Goal: Transaction & Acquisition: Purchase product/service

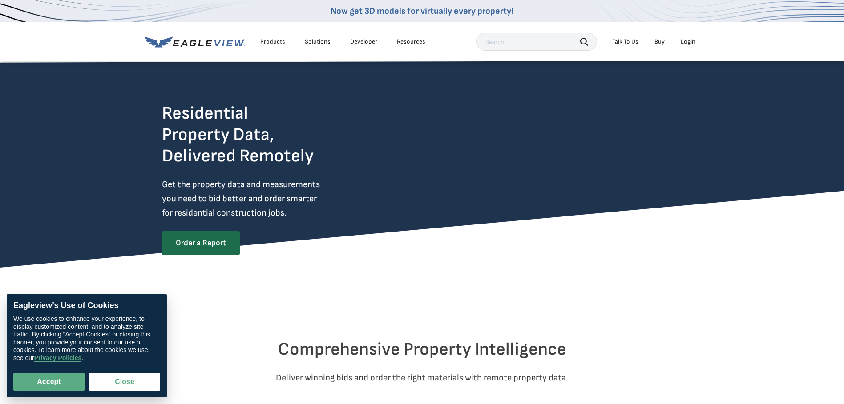
click at [687, 42] on div "Login" at bounding box center [688, 42] width 15 height 8
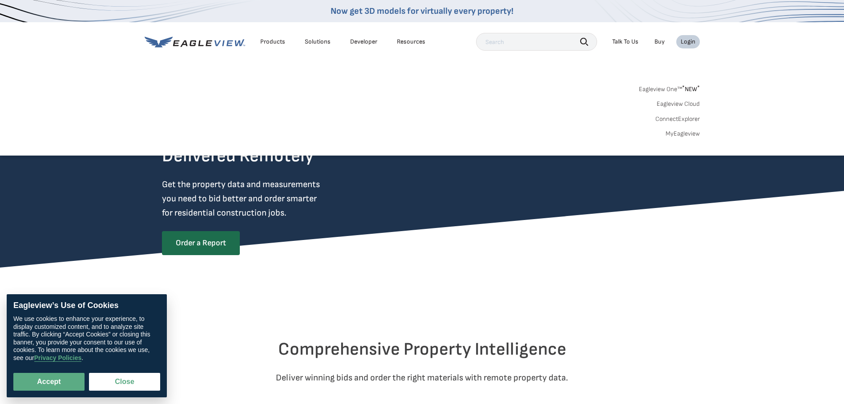
click at [683, 137] on link "MyEagleview" at bounding box center [682, 134] width 34 height 8
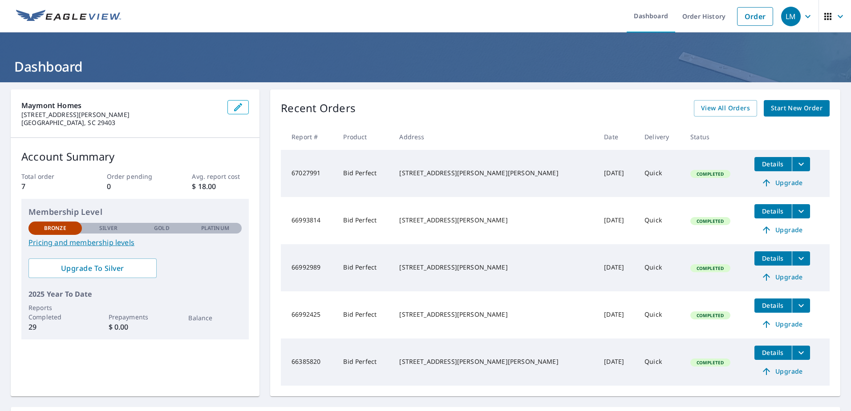
click at [780, 105] on span "Start New Order" at bounding box center [796, 108] width 52 height 11
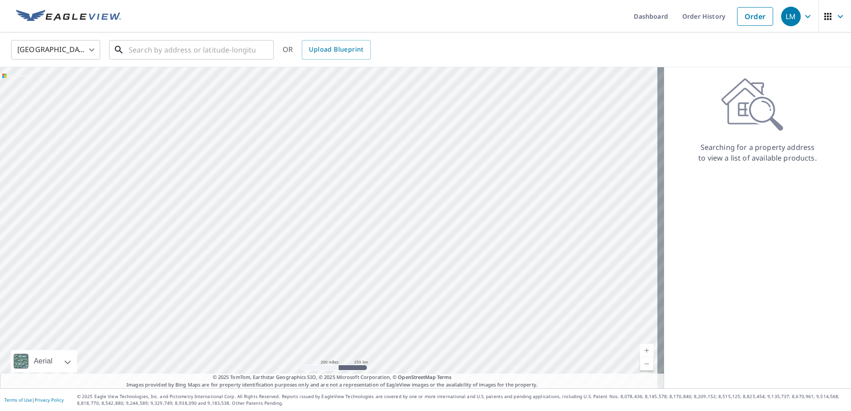
click at [173, 53] on input "text" at bounding box center [192, 49] width 127 height 25
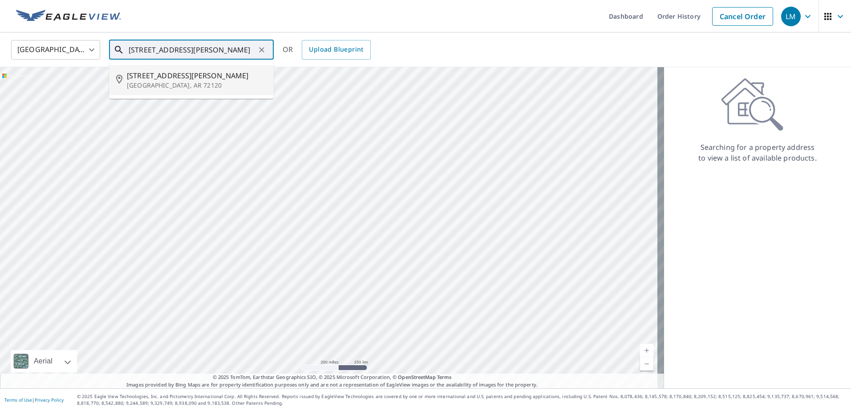
click at [180, 80] on span "[STREET_ADDRESS][PERSON_NAME]" at bounding box center [197, 75] width 140 height 11
type input "[STREET_ADDRESS][PERSON_NAME]"
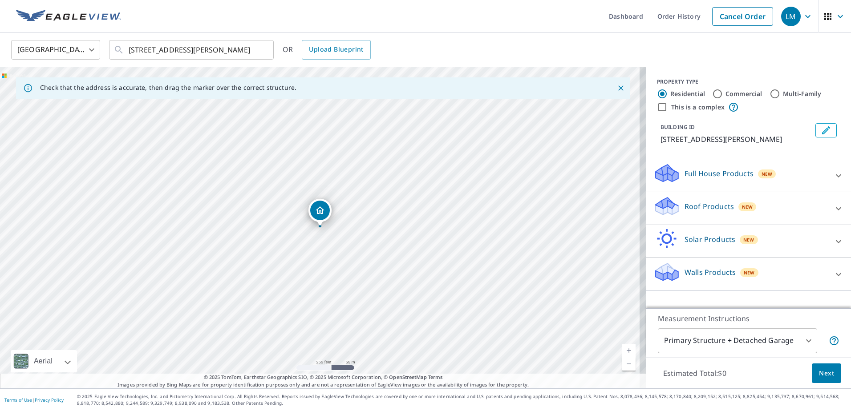
click at [624, 352] on link "Current Level 17, Zoom In" at bounding box center [628, 350] width 13 height 13
click at [622, 351] on link "Current Level 18, Zoom In" at bounding box center [628, 350] width 13 height 13
click at [622, 351] on link "Current Level 19, Zoom In" at bounding box center [628, 350] width 13 height 13
click at [622, 351] on link "Current Level 20, Zoom In Disabled" at bounding box center [628, 350] width 13 height 13
click at [833, 209] on icon at bounding box center [838, 208] width 11 height 11
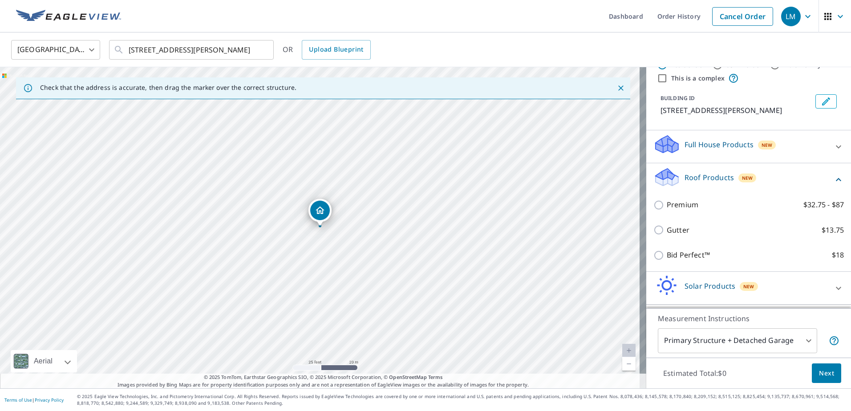
scroll to position [44, 0]
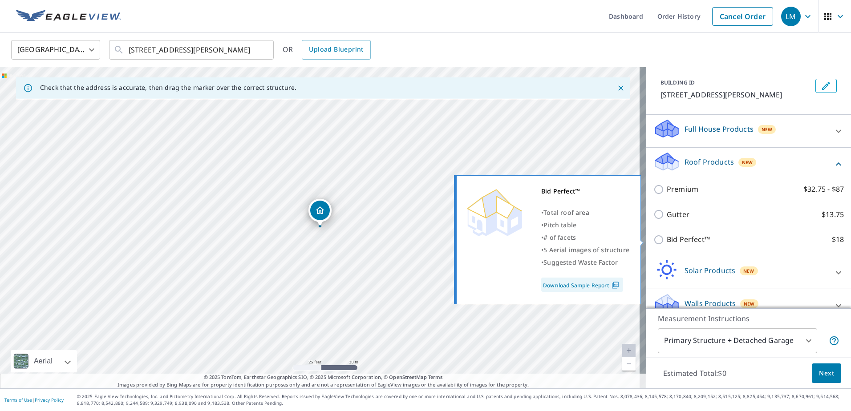
click at [653, 239] on input "Bid Perfect™ $18" at bounding box center [659, 239] width 13 height 11
checkbox input "true"
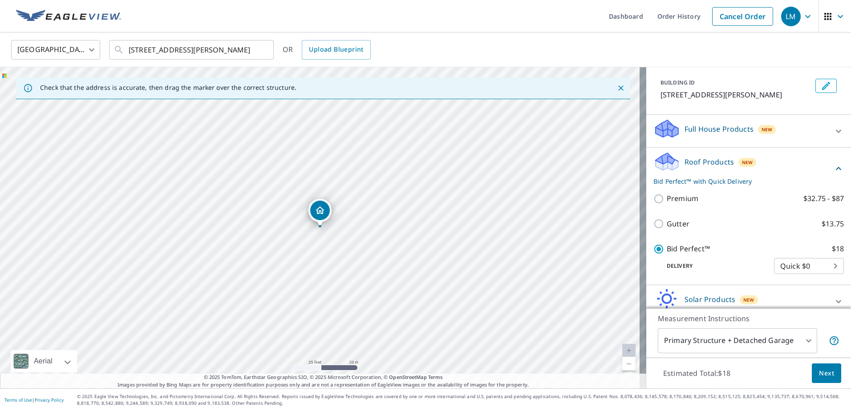
scroll to position [87, 0]
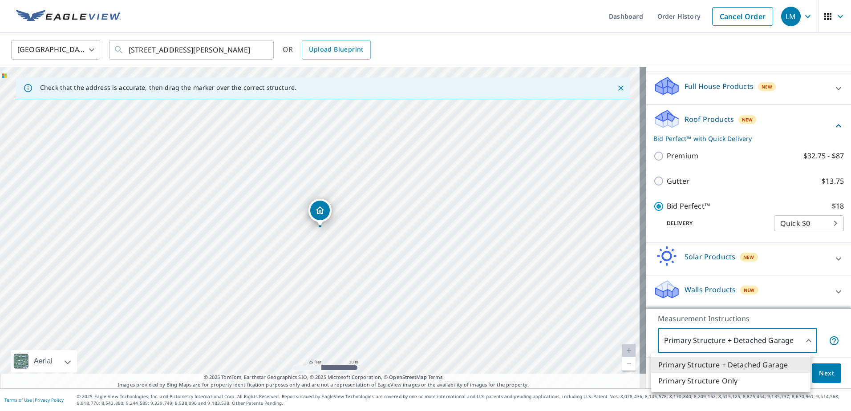
click at [801, 342] on body "LM LM Dashboard Order History Cancel Order LM [GEOGRAPHIC_DATA] [GEOGRAPHIC_DAT…" at bounding box center [425, 205] width 851 height 411
click at [731, 383] on li "Primary Structure Only" at bounding box center [730, 381] width 159 height 16
click at [799, 337] on body "LM LM Dashboard Order History Cancel Order LM [GEOGRAPHIC_DATA] [GEOGRAPHIC_DAT…" at bounding box center [425, 205] width 851 height 411
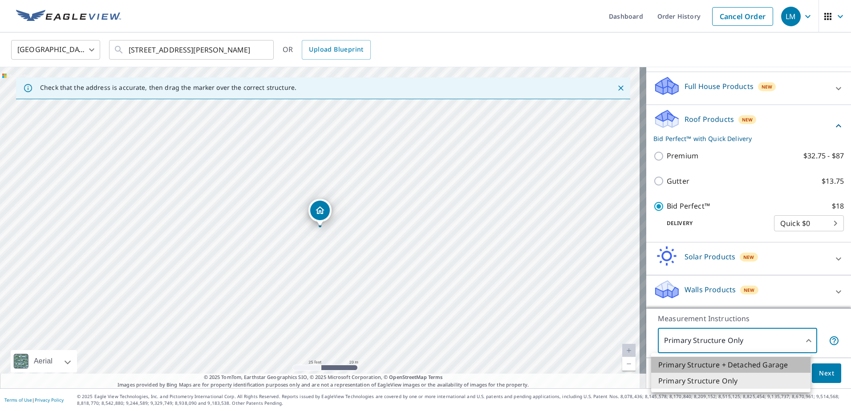
click at [780, 364] on li "Primary Structure + Detached Garage" at bounding box center [730, 365] width 159 height 16
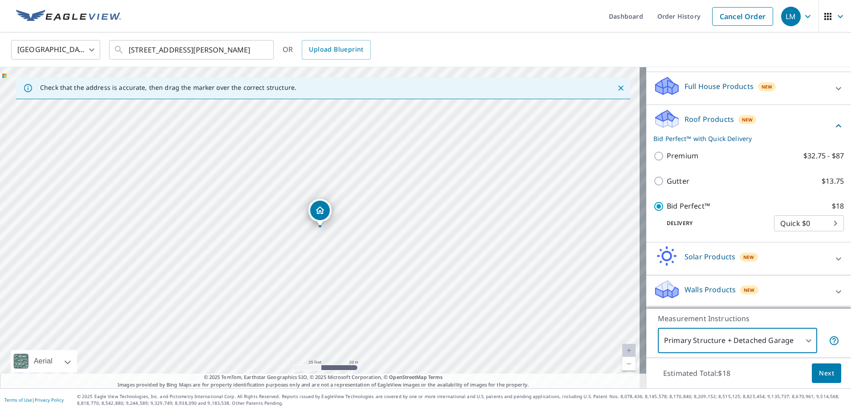
click at [804, 341] on body "LM LM Dashboard Order History Cancel Order LM [GEOGRAPHIC_DATA] [GEOGRAPHIC_DAT…" at bounding box center [425, 205] width 851 height 411
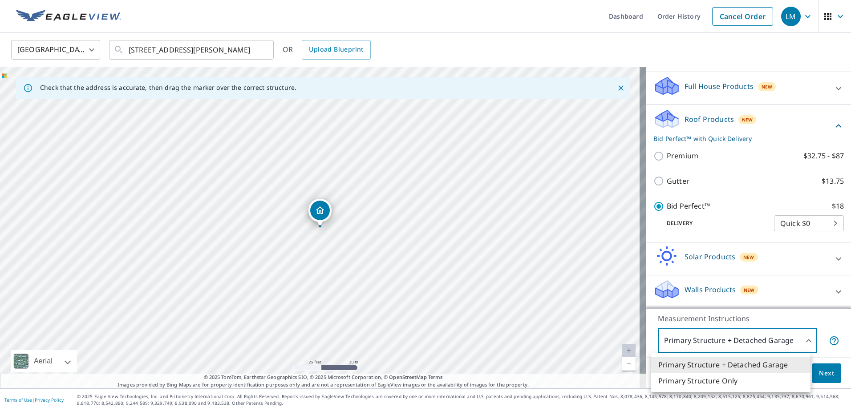
click at [744, 380] on li "Primary Structure Only" at bounding box center [730, 381] width 159 height 16
type input "2"
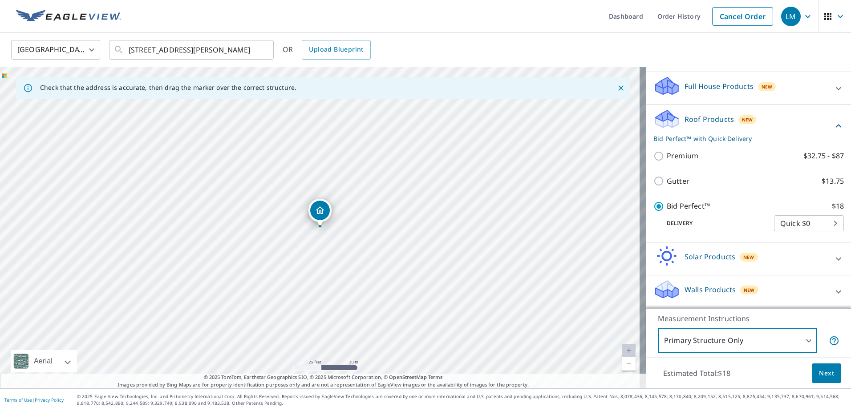
click at [821, 375] on span "Next" at bounding box center [826, 373] width 15 height 11
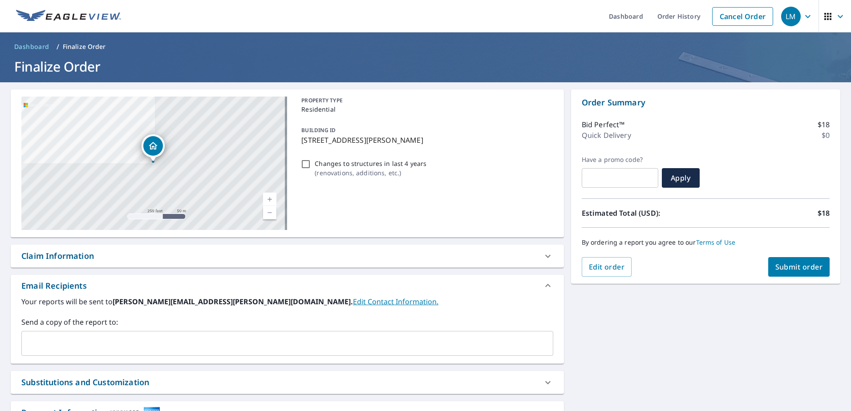
click at [791, 271] on span "Submit order" at bounding box center [799, 267] width 48 height 10
